Goal: Navigation & Orientation: Understand site structure

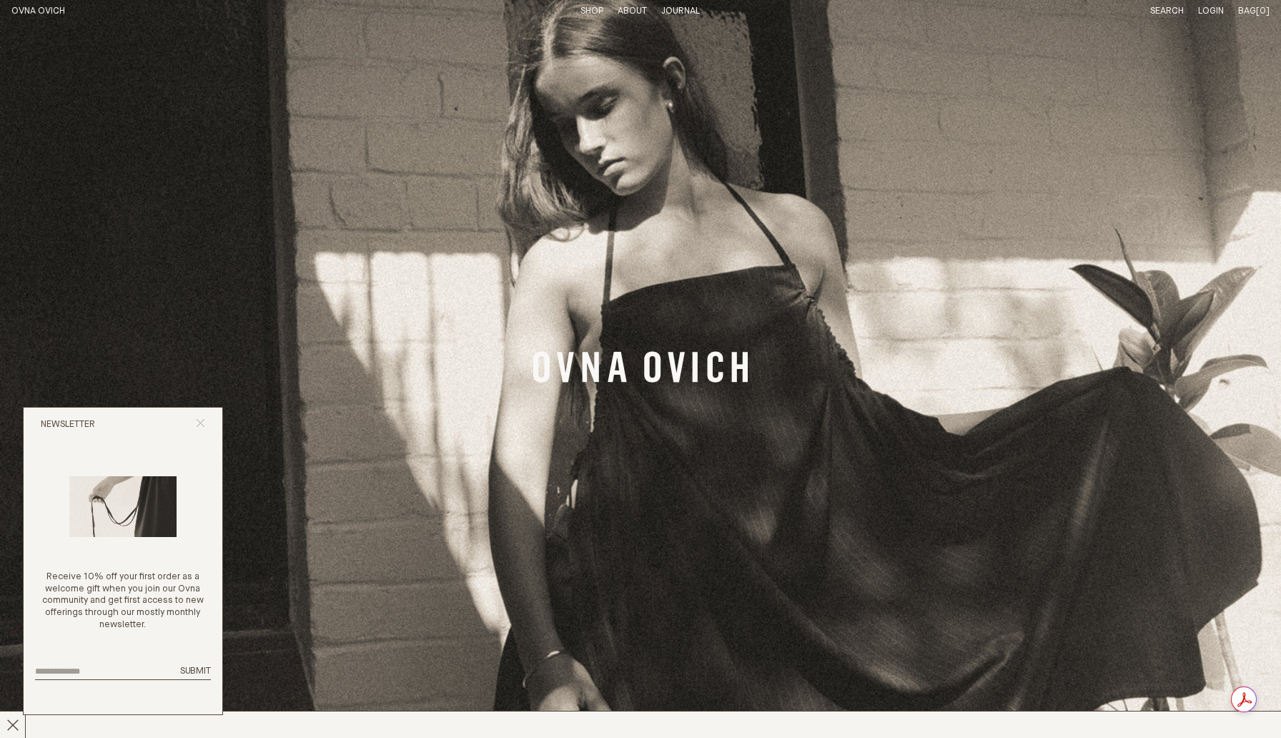
click at [199, 420] on icon "Close popup" at bounding box center [200, 422] width 9 height 9
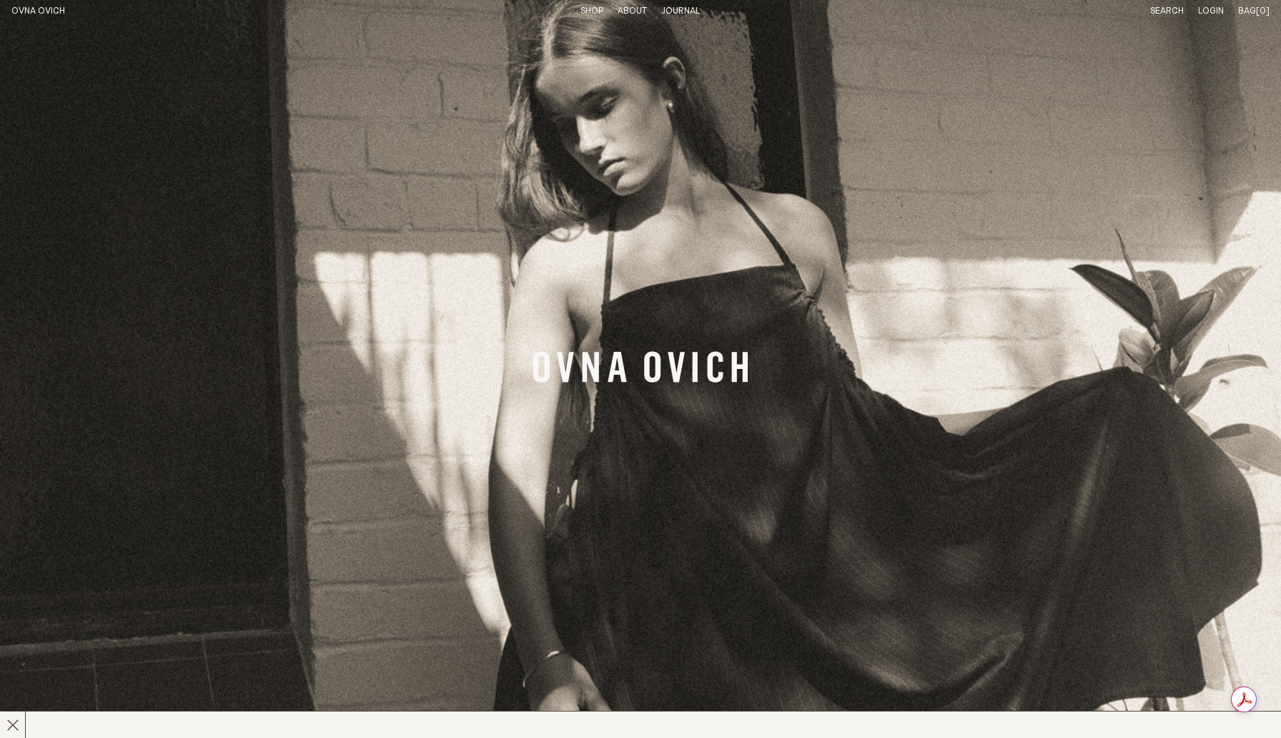
click at [624, 11] on p "About" at bounding box center [632, 12] width 29 height 12
click at [575, 7] on link "Story" at bounding box center [580, 10] width 28 height 9
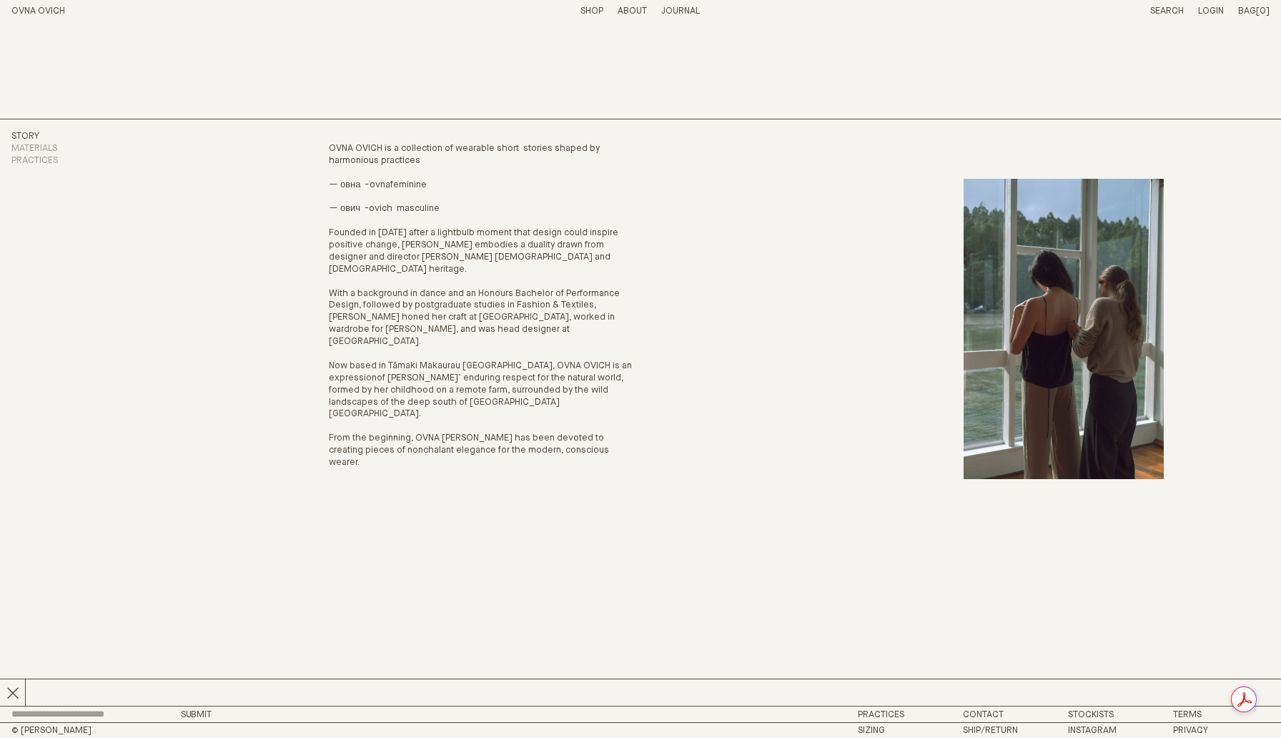
click at [683, 7] on link "Journal" at bounding box center [680, 10] width 39 height 9
